Goal: Find specific page/section

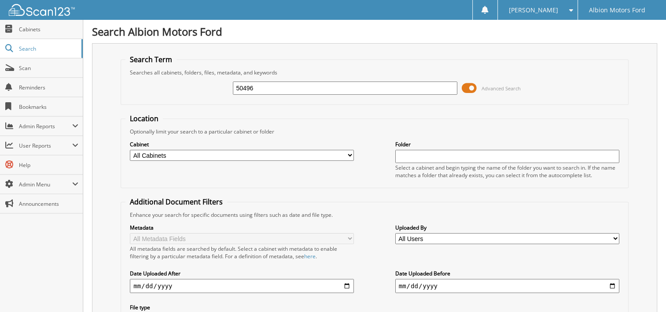
type input "50496"
click at [566, 11] on span at bounding box center [569, 10] width 8 height 6
click at [550, 41] on link "Logout" at bounding box center [538, 42] width 80 height 15
